Goal: Answer question/provide support

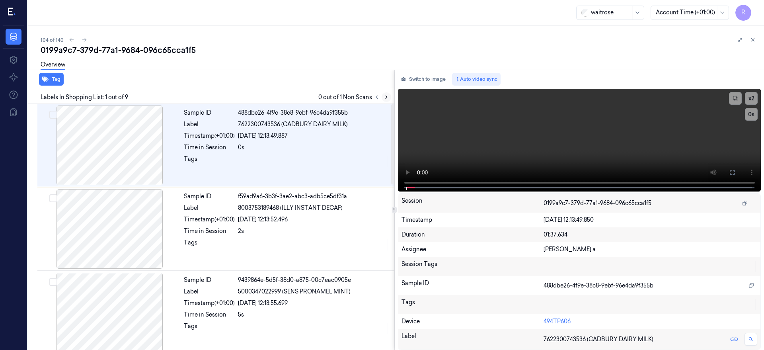
click at [389, 99] on icon at bounding box center [387, 97] width 6 height 6
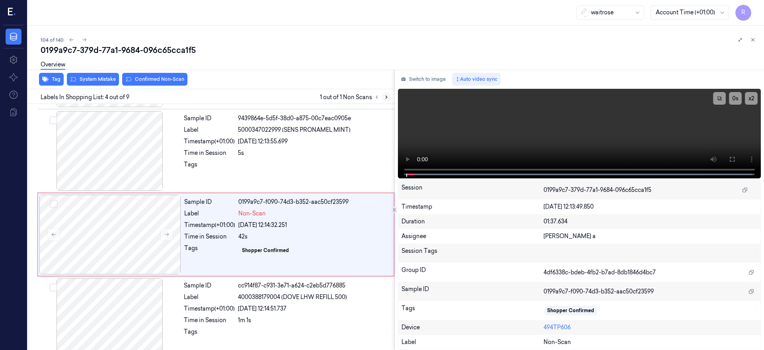
scroll to position [169, 0]
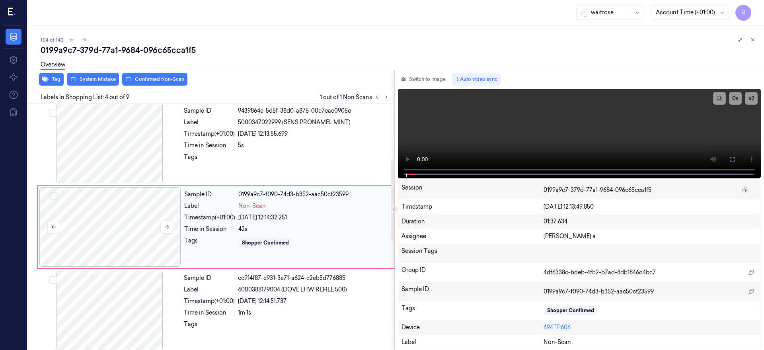
click at [141, 214] on div at bounding box center [110, 227] width 142 height 80
click at [163, 228] on button at bounding box center [166, 227] width 13 height 13
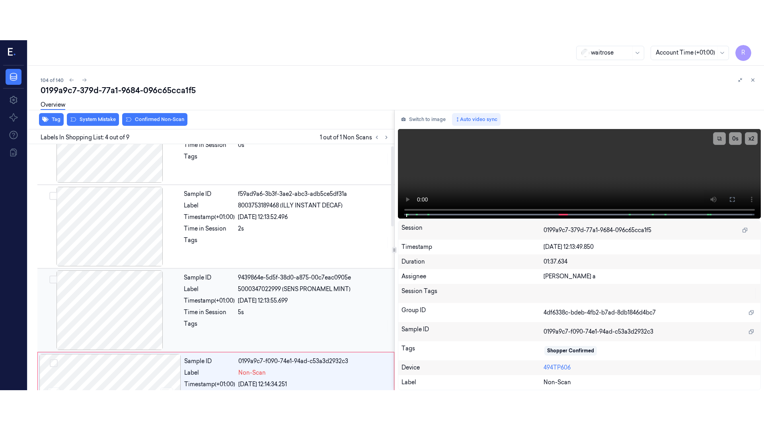
scroll to position [0, 0]
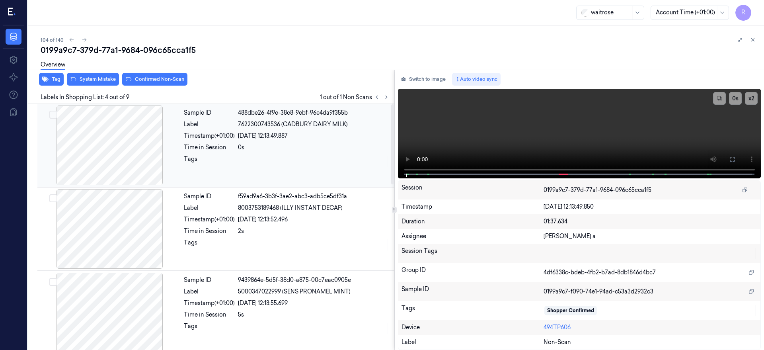
click at [119, 152] on div at bounding box center [110, 145] width 142 height 80
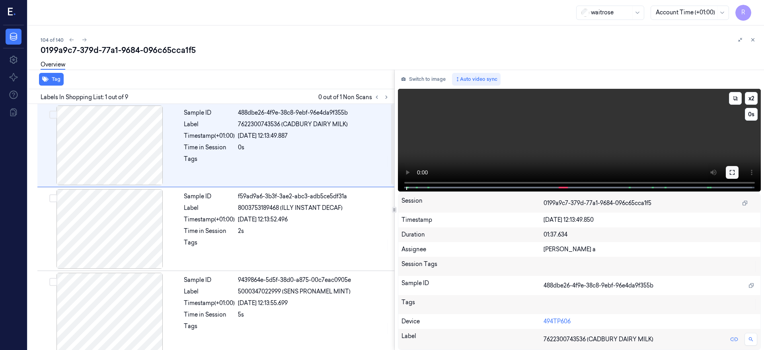
click at [739, 166] on button at bounding box center [732, 172] width 13 height 13
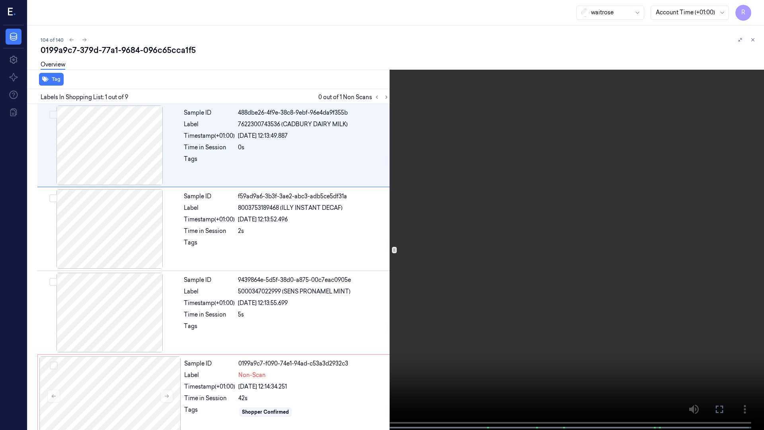
click at [131, 271] on video at bounding box center [382, 215] width 764 height 431
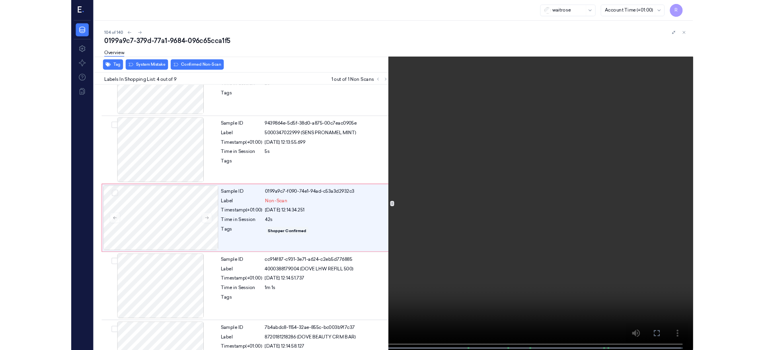
scroll to position [129, 0]
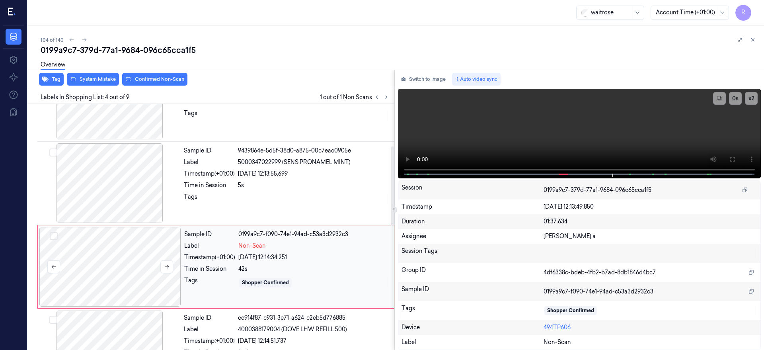
click at [122, 265] on div at bounding box center [110, 267] width 142 height 80
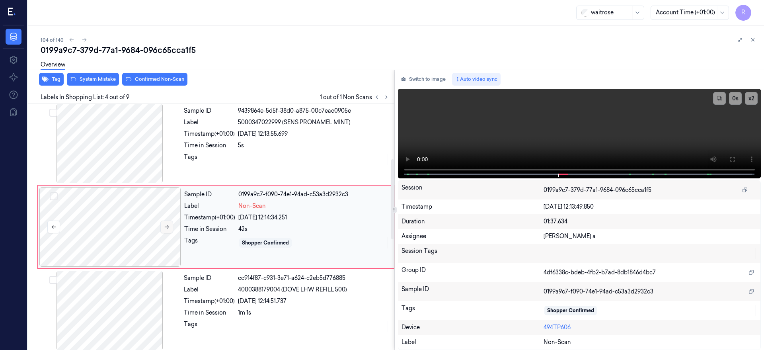
click at [168, 231] on button at bounding box center [166, 227] width 13 height 13
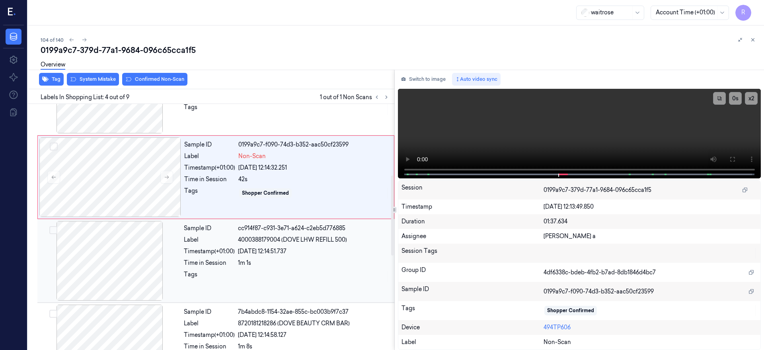
click at [114, 251] on div at bounding box center [110, 261] width 142 height 80
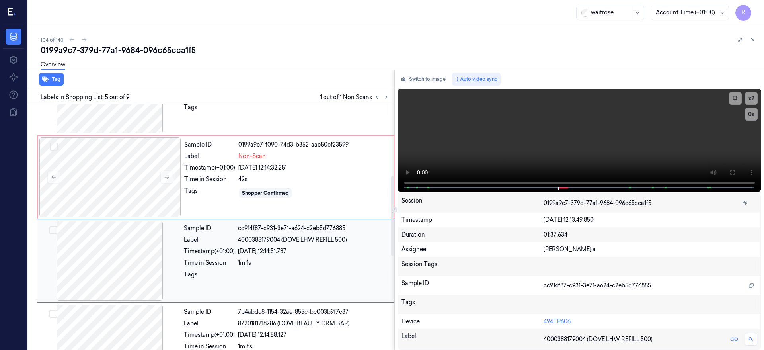
scroll to position [253, 0]
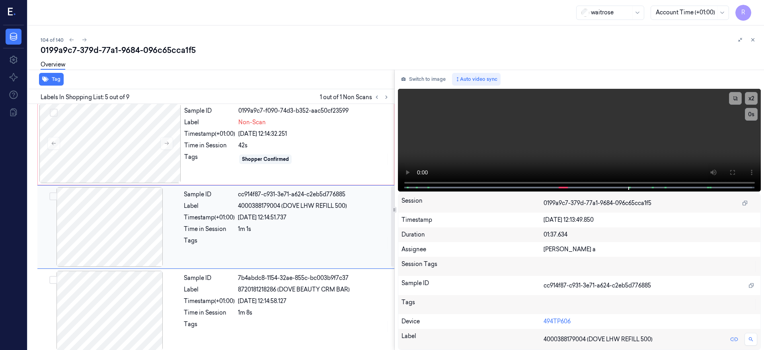
click at [89, 241] on div at bounding box center [110, 227] width 142 height 80
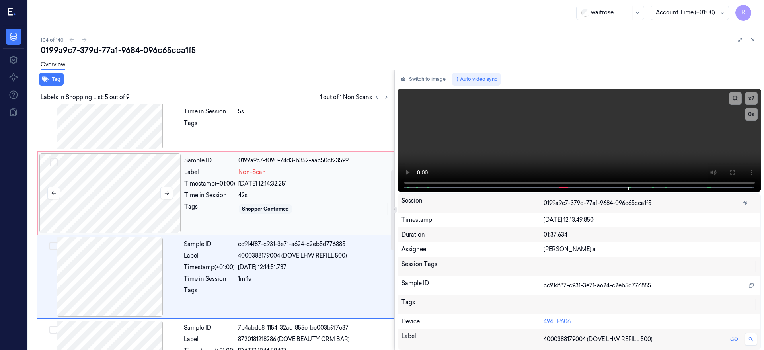
click at [107, 186] on div at bounding box center [110, 193] width 142 height 80
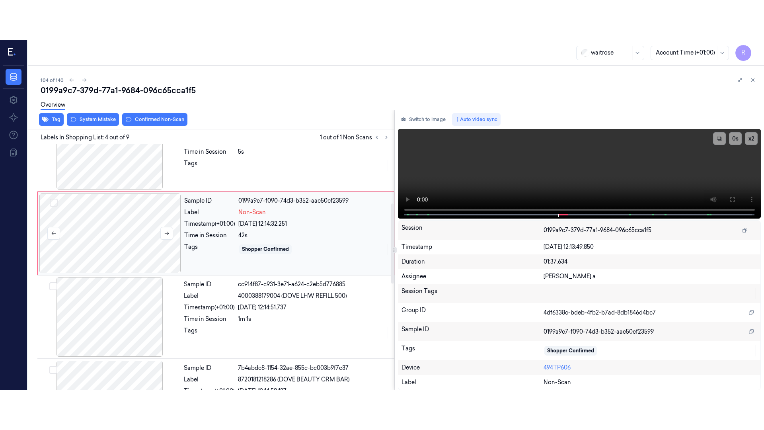
scroll to position [169, 0]
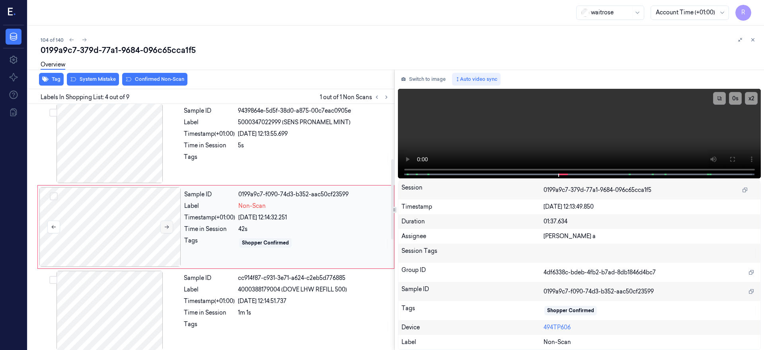
click at [164, 229] on icon at bounding box center [167, 227] width 6 height 6
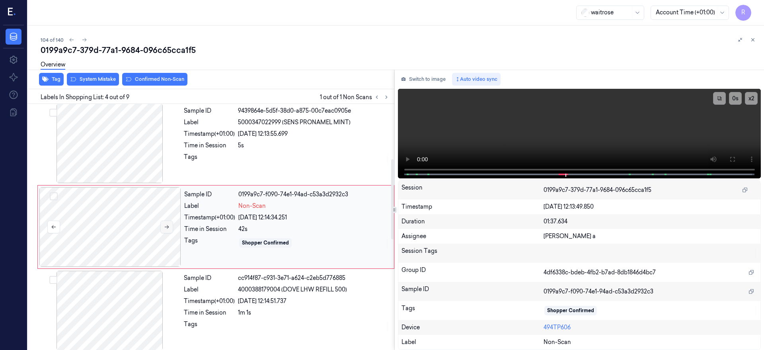
click at [164, 229] on icon at bounding box center [167, 227] width 6 height 6
click at [736, 159] on icon at bounding box center [732, 159] width 6 height 6
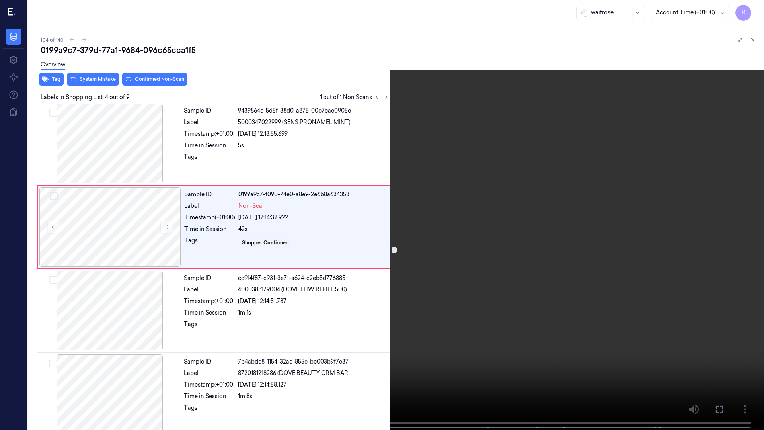
click at [424, 328] on video at bounding box center [382, 215] width 764 height 431
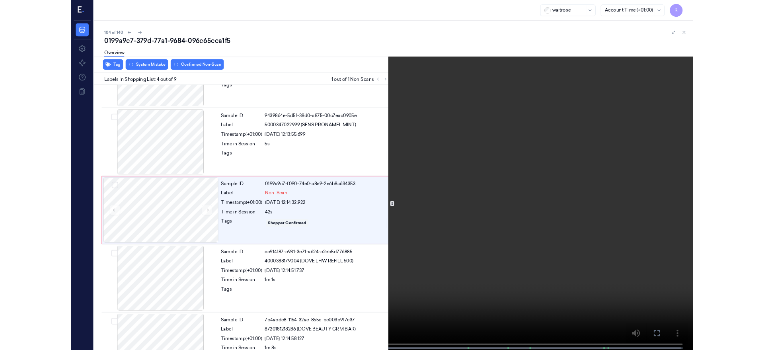
scroll to position [129, 0]
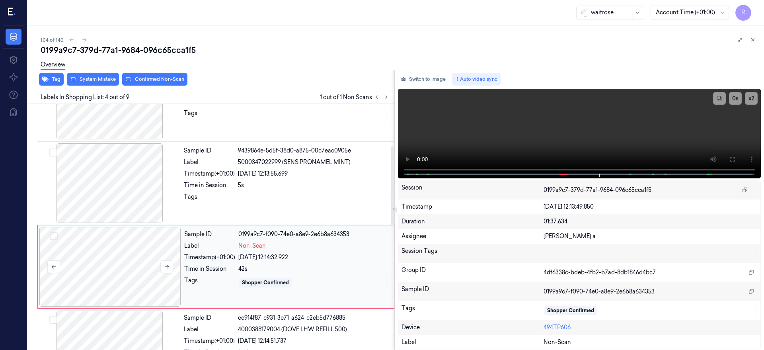
click at [111, 256] on div at bounding box center [110, 267] width 142 height 80
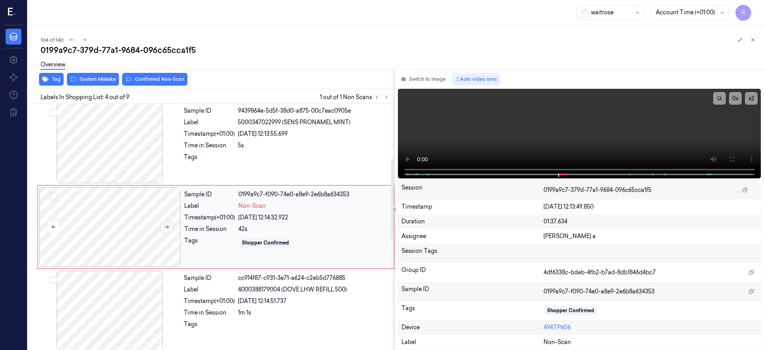
click at [168, 228] on icon at bounding box center [167, 227] width 6 height 6
click at [95, 223] on div at bounding box center [110, 227] width 142 height 80
click at [109, 150] on div at bounding box center [110, 143] width 142 height 80
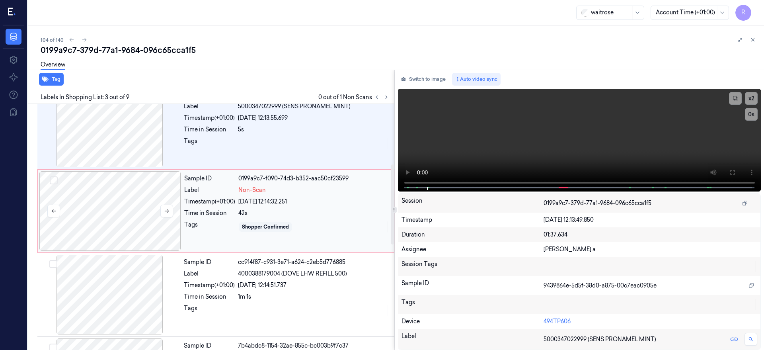
click at [115, 207] on div at bounding box center [110, 211] width 142 height 80
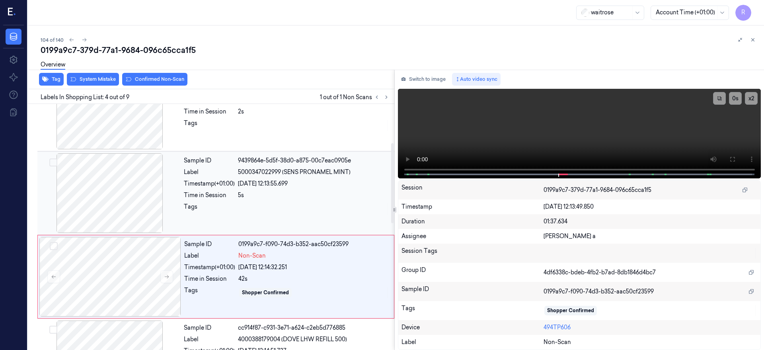
click at [119, 196] on div at bounding box center [110, 193] width 142 height 80
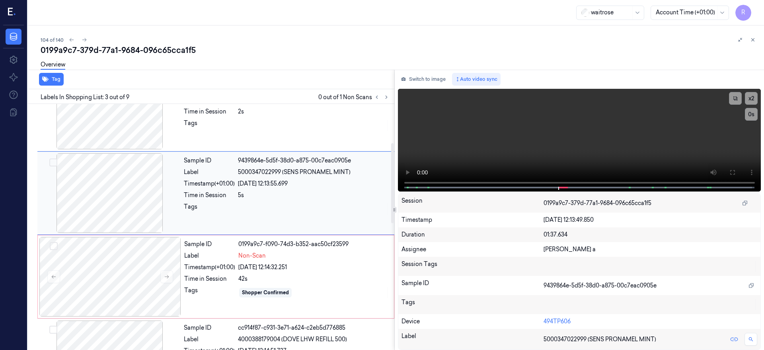
scroll to position [86, 0]
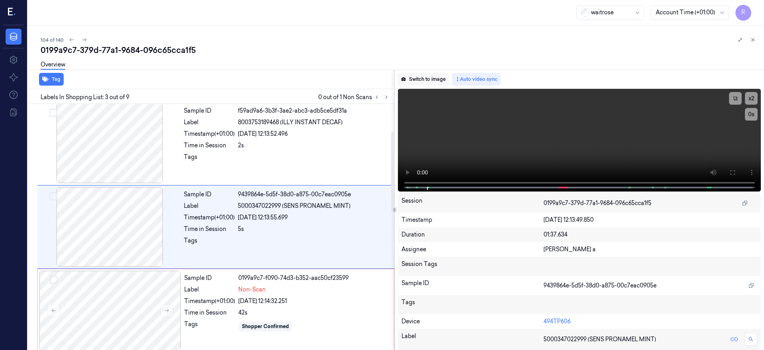
click at [436, 83] on button "Switch to image" at bounding box center [423, 79] width 51 height 13
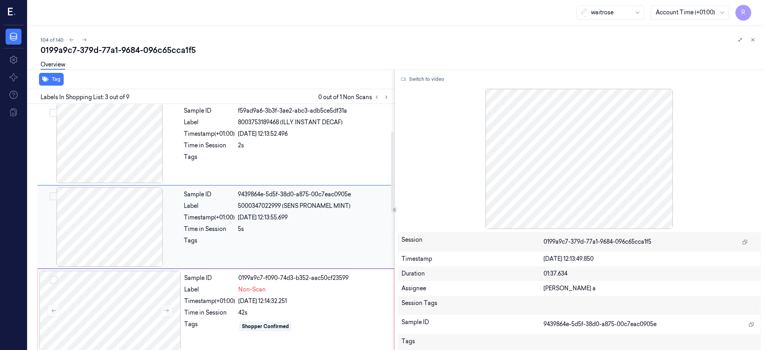
click at [79, 221] on div at bounding box center [110, 227] width 142 height 80
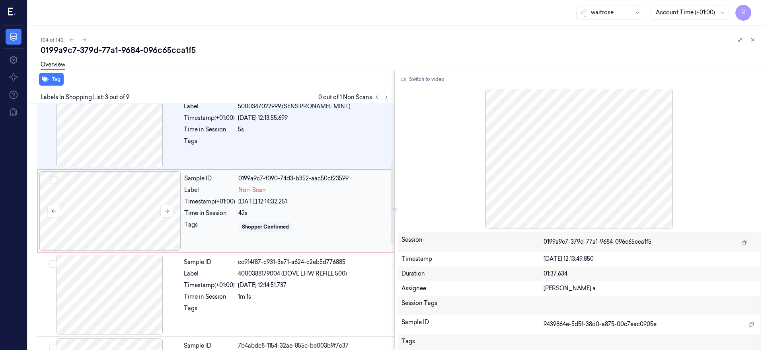
click at [148, 240] on div at bounding box center [110, 211] width 142 height 80
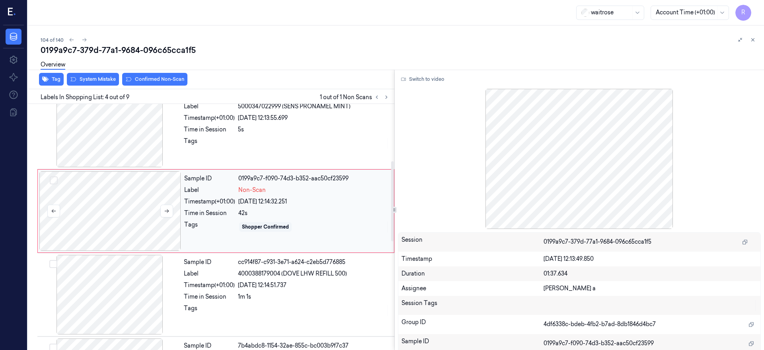
scroll to position [169, 0]
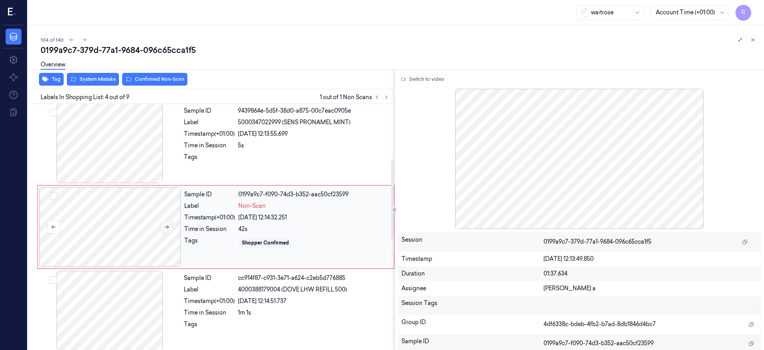
click at [167, 230] on button at bounding box center [166, 227] width 13 height 13
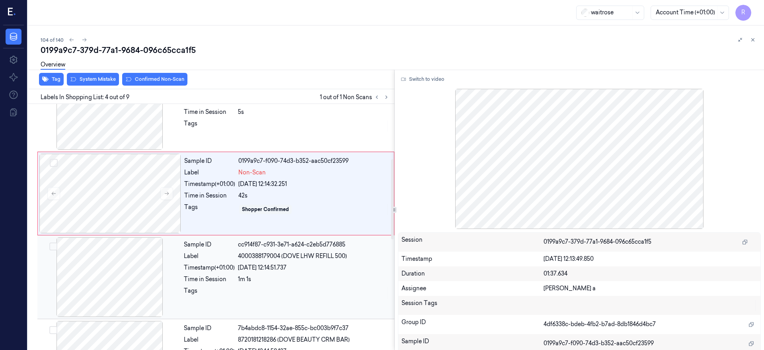
scroll to position [219, 0]
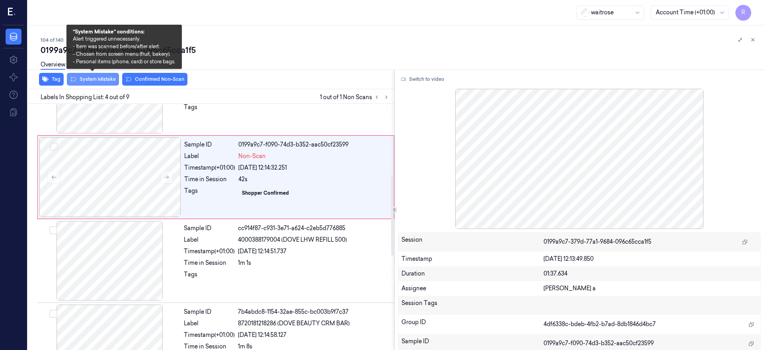
click at [95, 79] on button "System Mistake" at bounding box center [93, 79] width 52 height 13
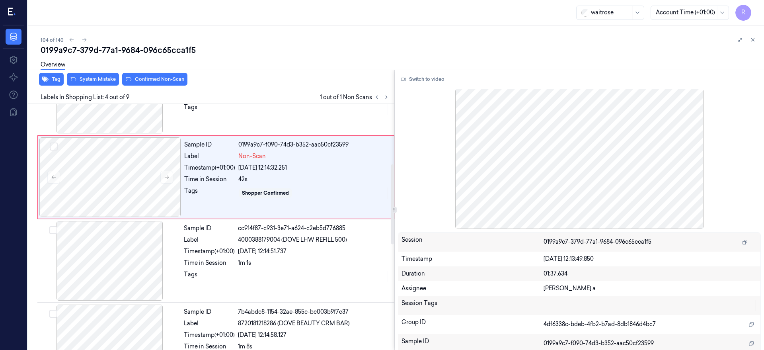
scroll to position [169, 0]
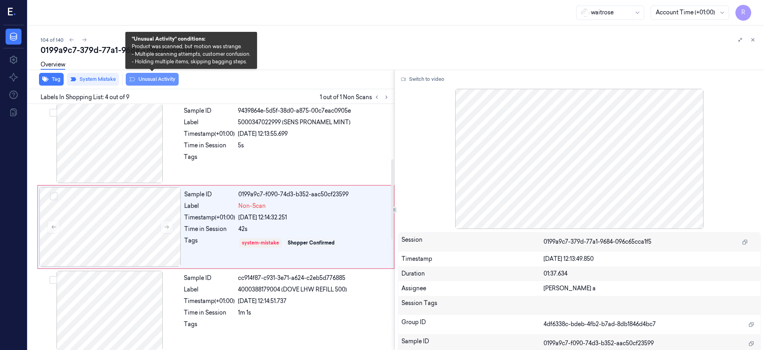
click at [162, 77] on button "Unusual Activity" at bounding box center [152, 79] width 53 height 13
